Goal: Task Accomplishment & Management: Manage account settings

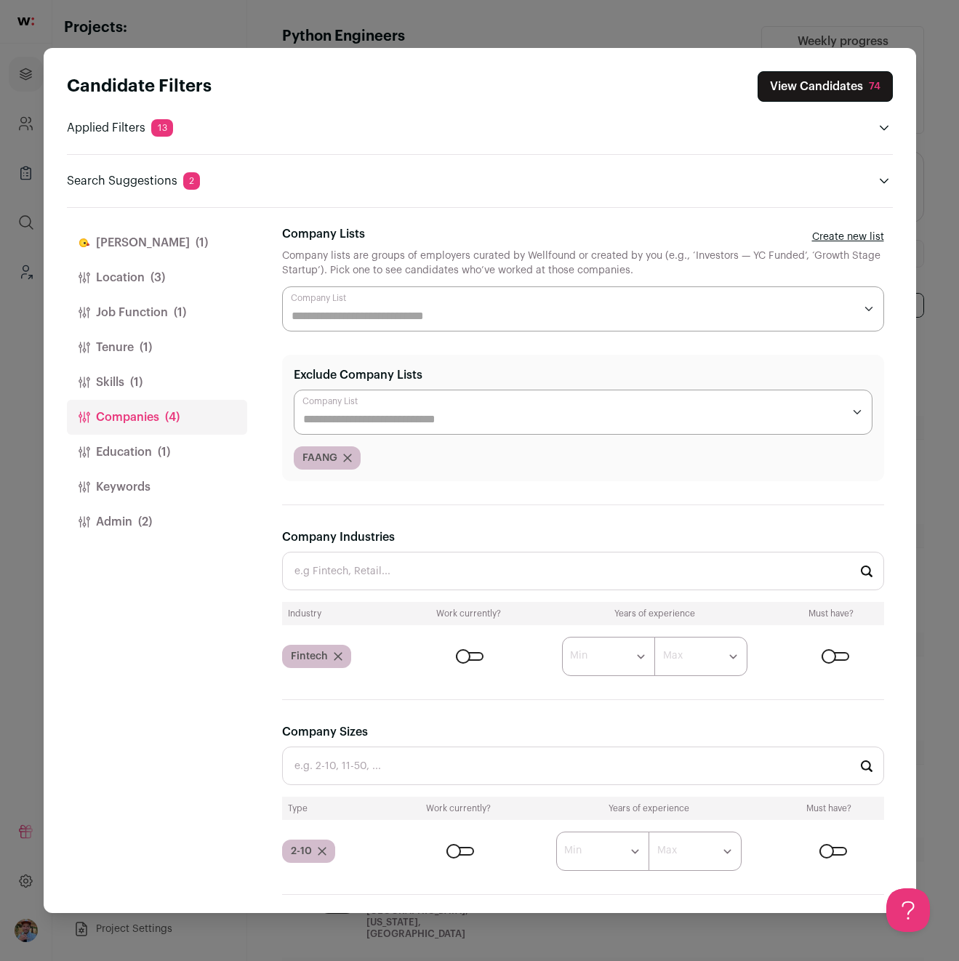
click at [774, 320] on input "Company Lists" at bounding box center [572, 315] width 563 height 17
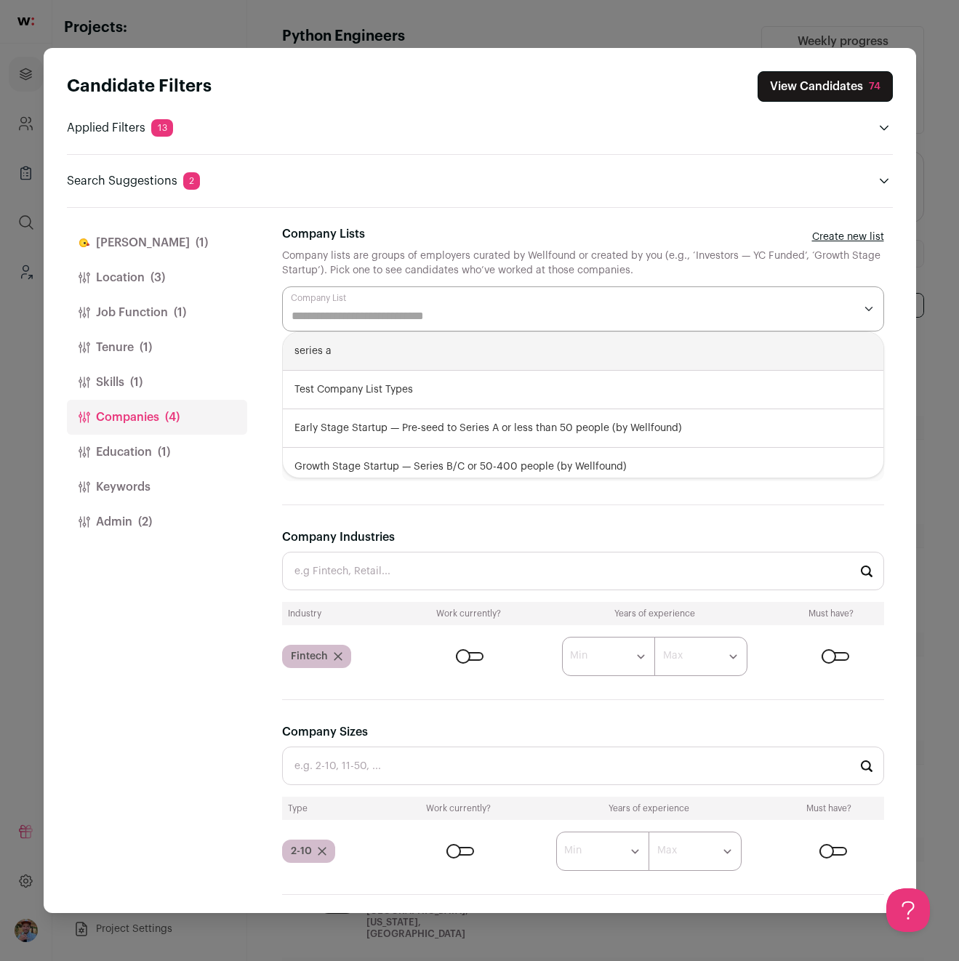
click at [774, 320] on input "Company Lists" at bounding box center [572, 315] width 563 height 17
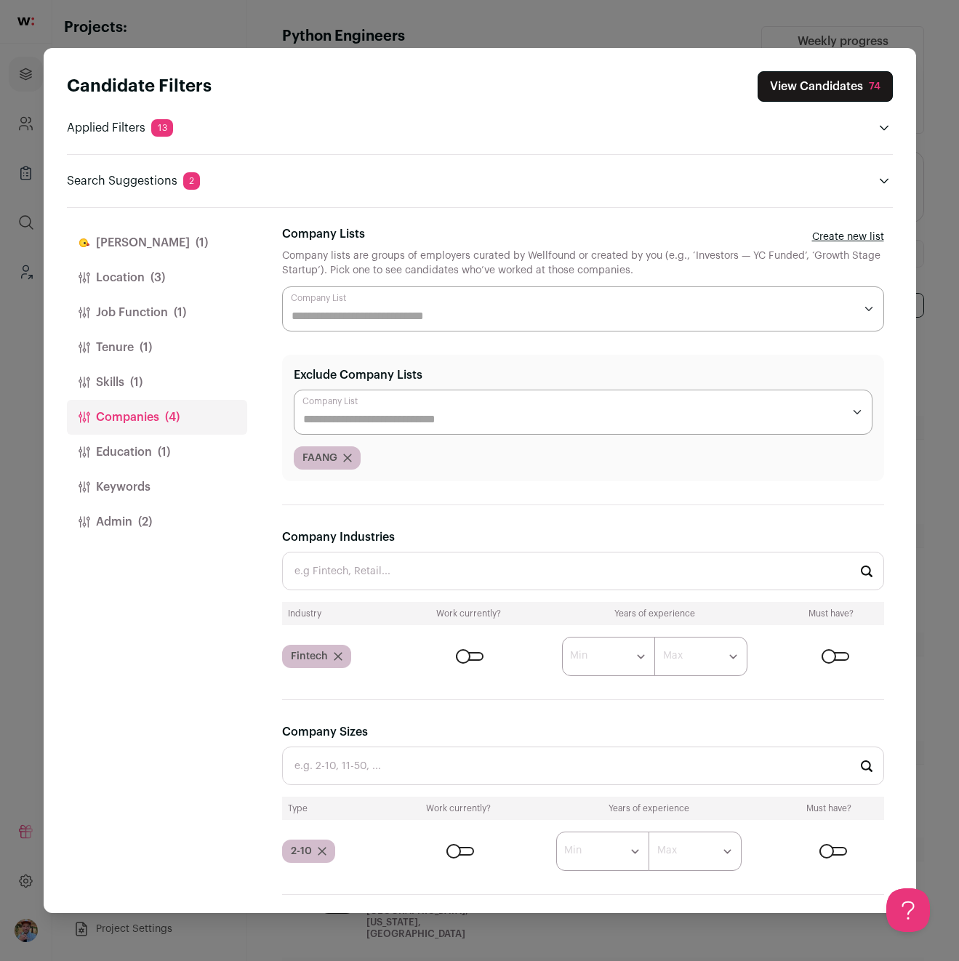
click at [774, 236] on link "Create new list" at bounding box center [848, 237] width 72 height 15
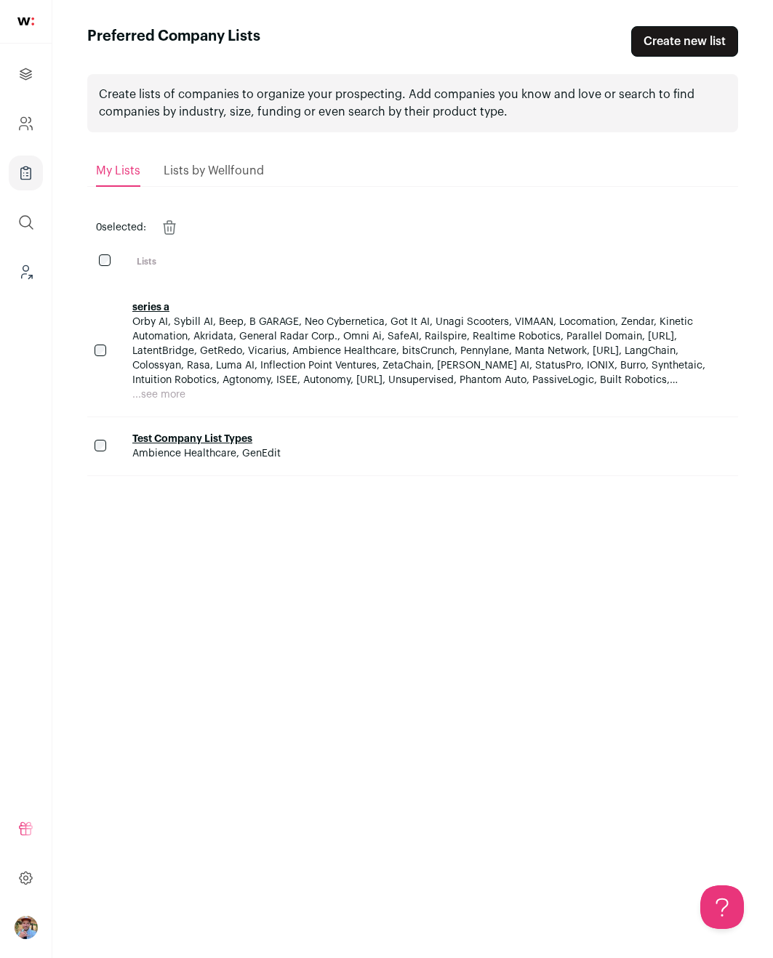
click at [233, 172] on span "Lists by Wellfound" at bounding box center [214, 171] width 100 height 12
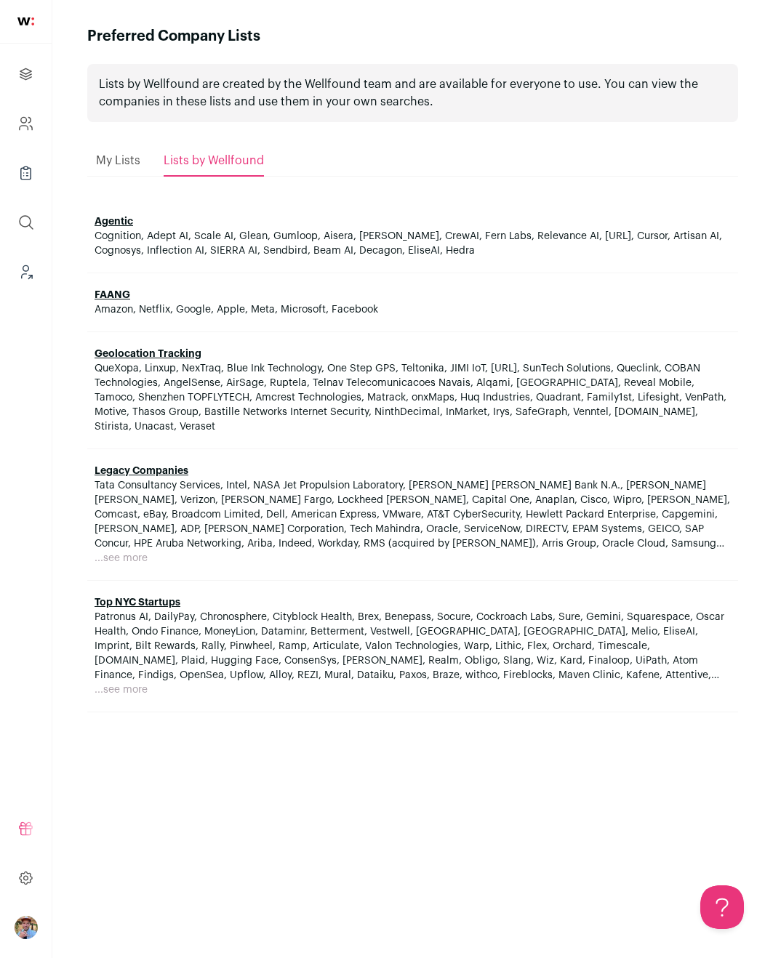
click at [128, 165] on span "My Lists" at bounding box center [118, 161] width 44 height 12
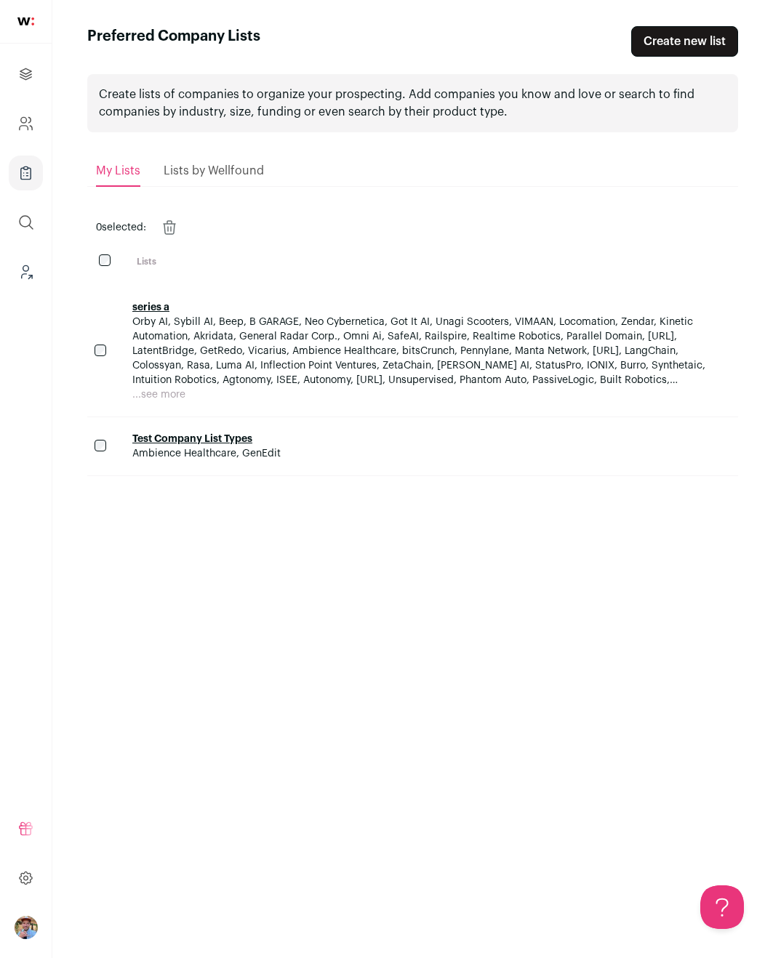
click at [679, 49] on link "Create new list" at bounding box center [684, 41] width 107 height 31
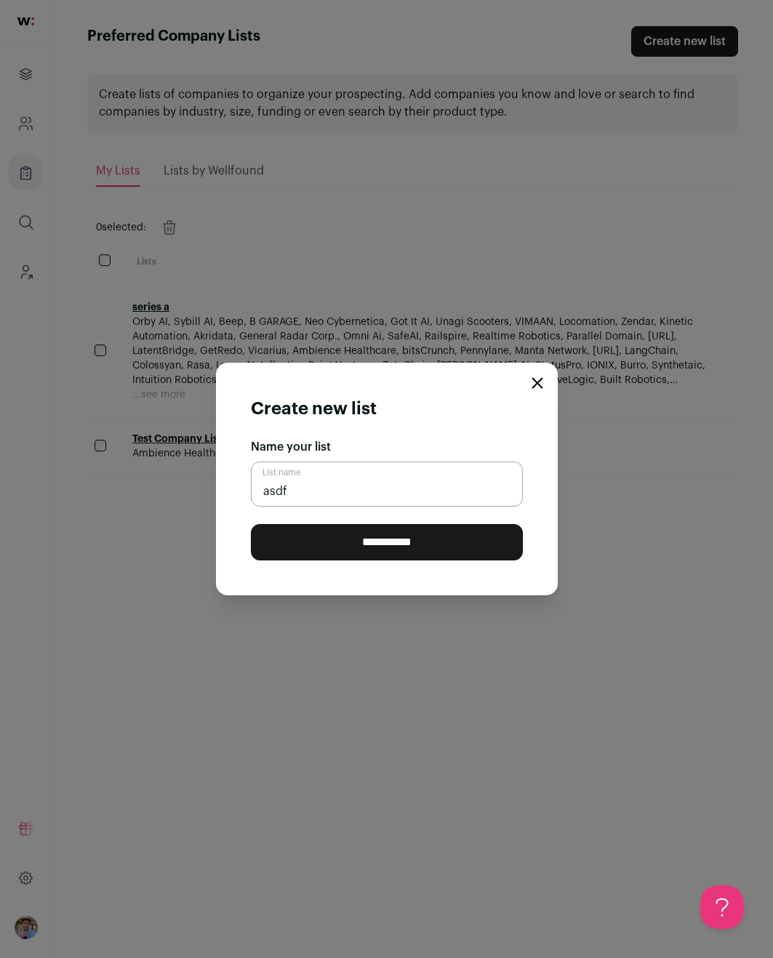
type input "asdf"
click at [392, 542] on input "**********" at bounding box center [387, 542] width 272 height 36
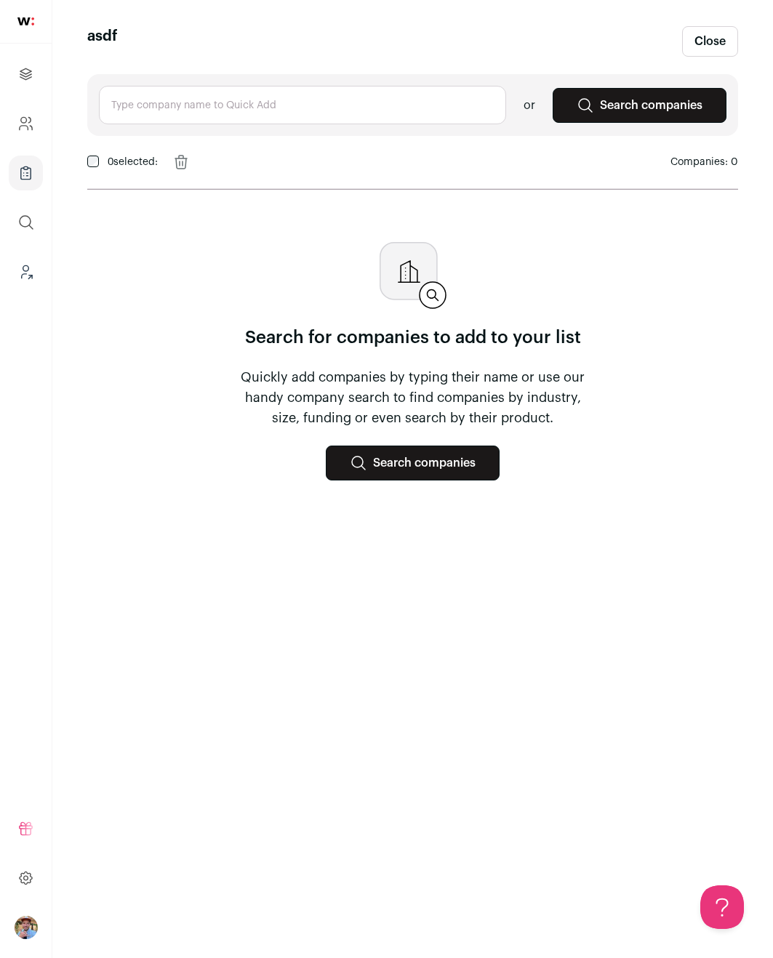
click at [700, 49] on link "Close" at bounding box center [710, 41] width 56 height 31
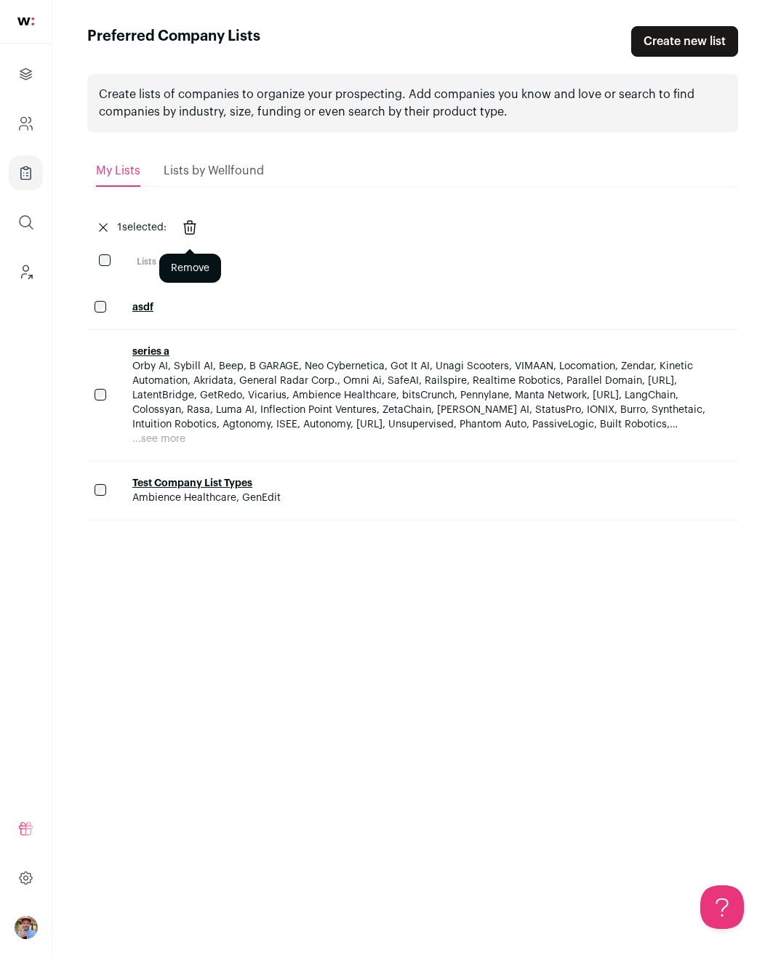
click at [188, 233] on icon "Remove" at bounding box center [190, 227] width 12 height 13
